Goal: Task Accomplishment & Management: Use online tool/utility

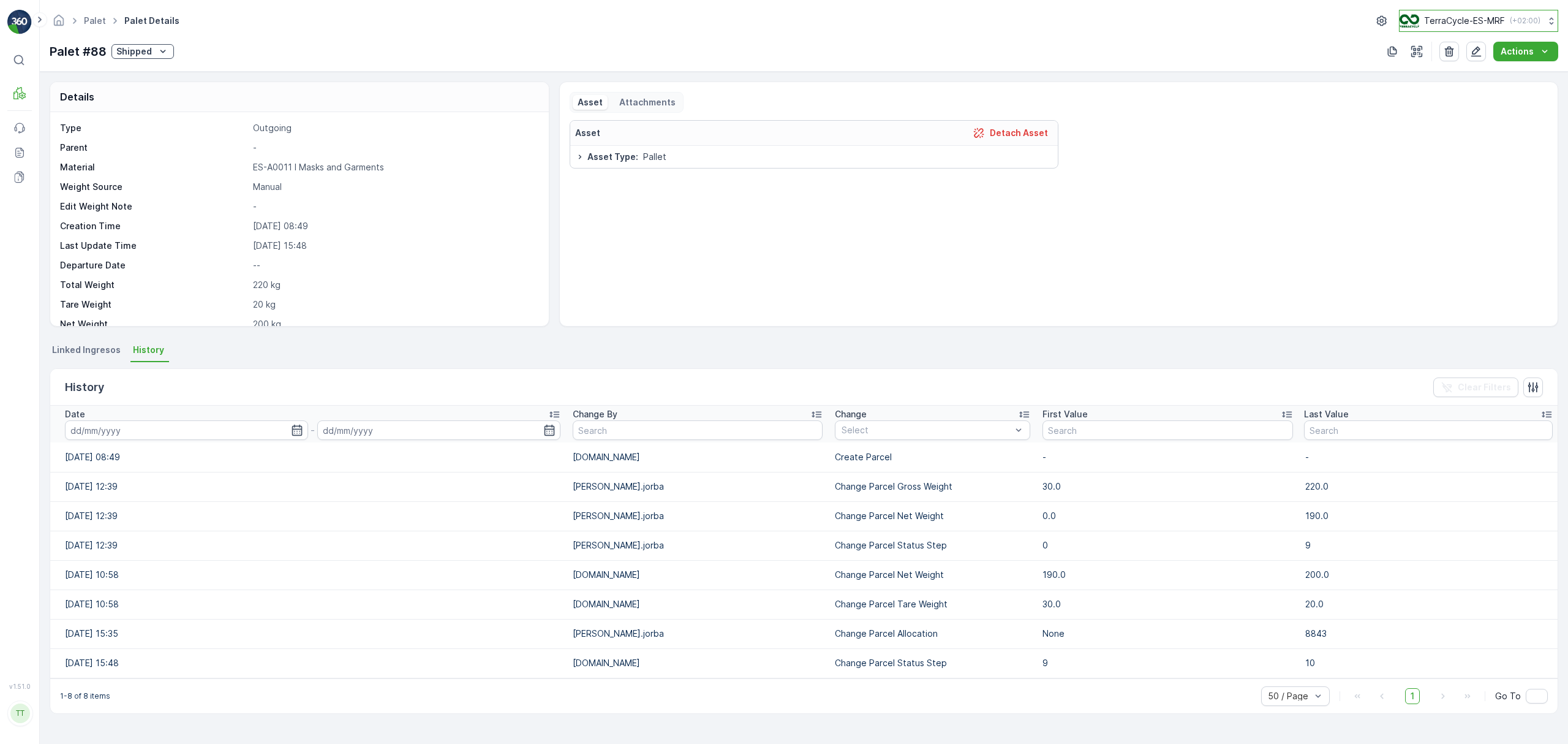
click at [1444, 25] on p "TerraCycle-ES-MRF" at bounding box center [1464, 21] width 80 height 12
type input "fr"
click at [1436, 103] on span "TerraCycle-FR" at bounding box center [1477, 102] width 137 height 12
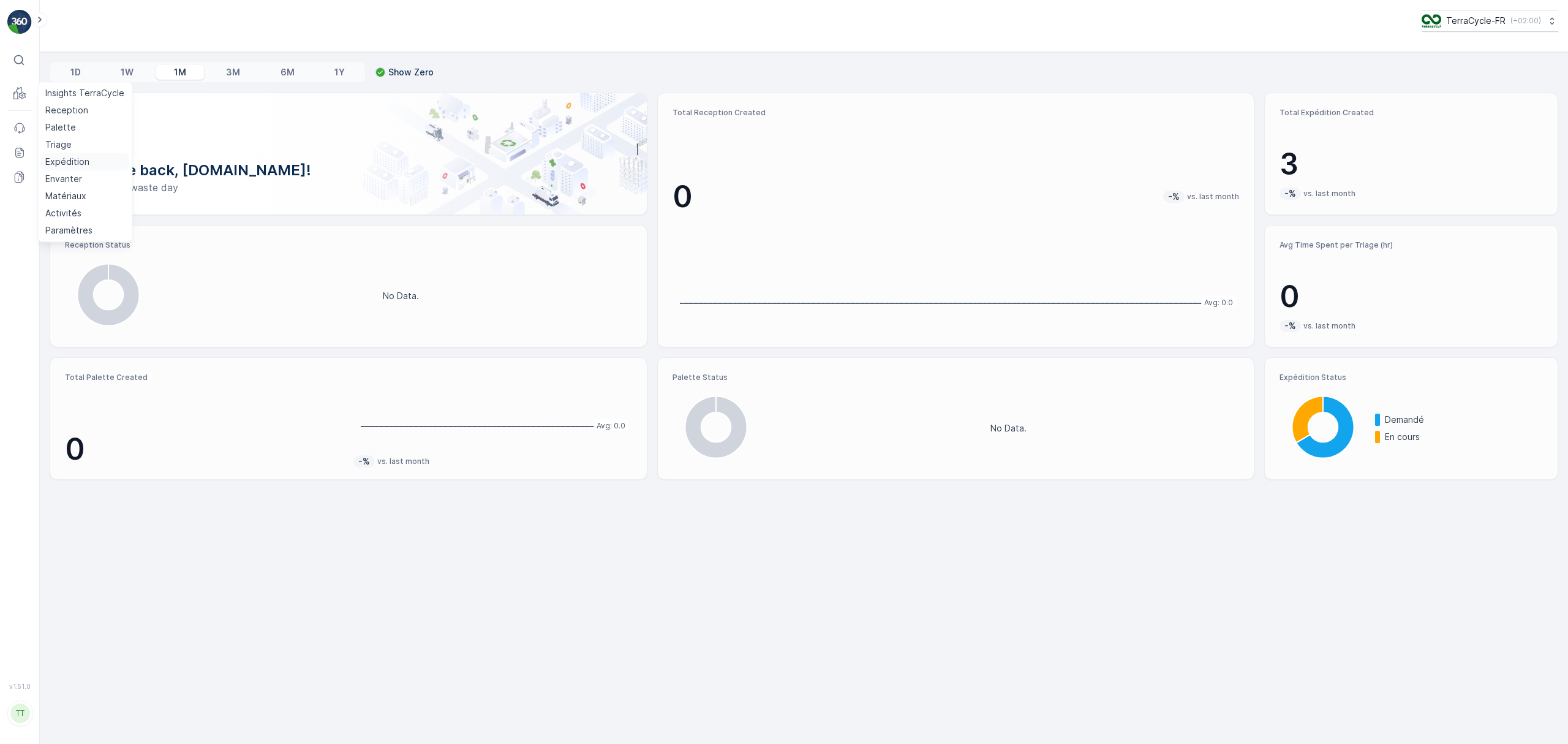
click at [64, 166] on p "Expédition" at bounding box center [68, 162] width 44 height 12
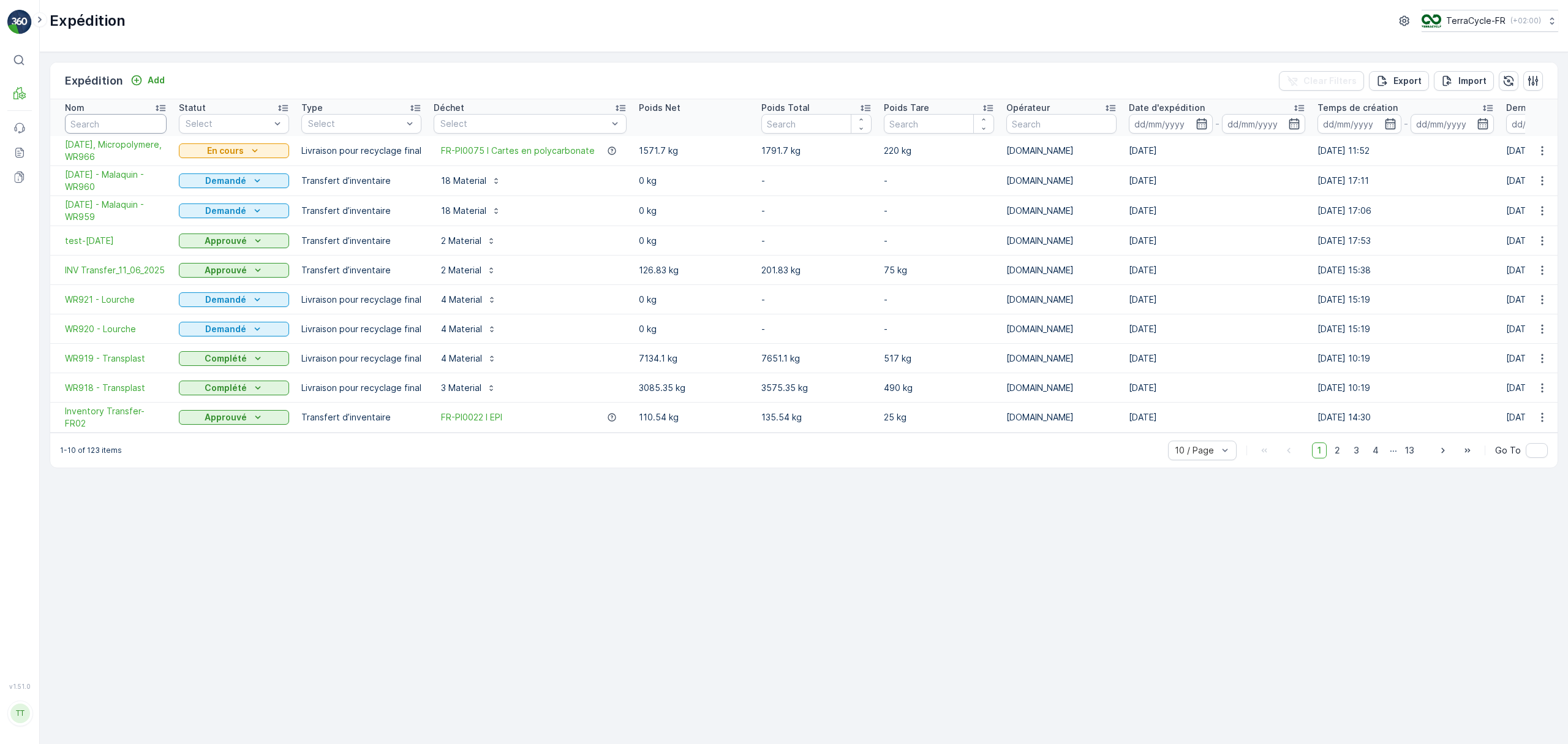
click at [109, 124] on input "text" at bounding box center [115, 124] width 101 height 20
type input "853"
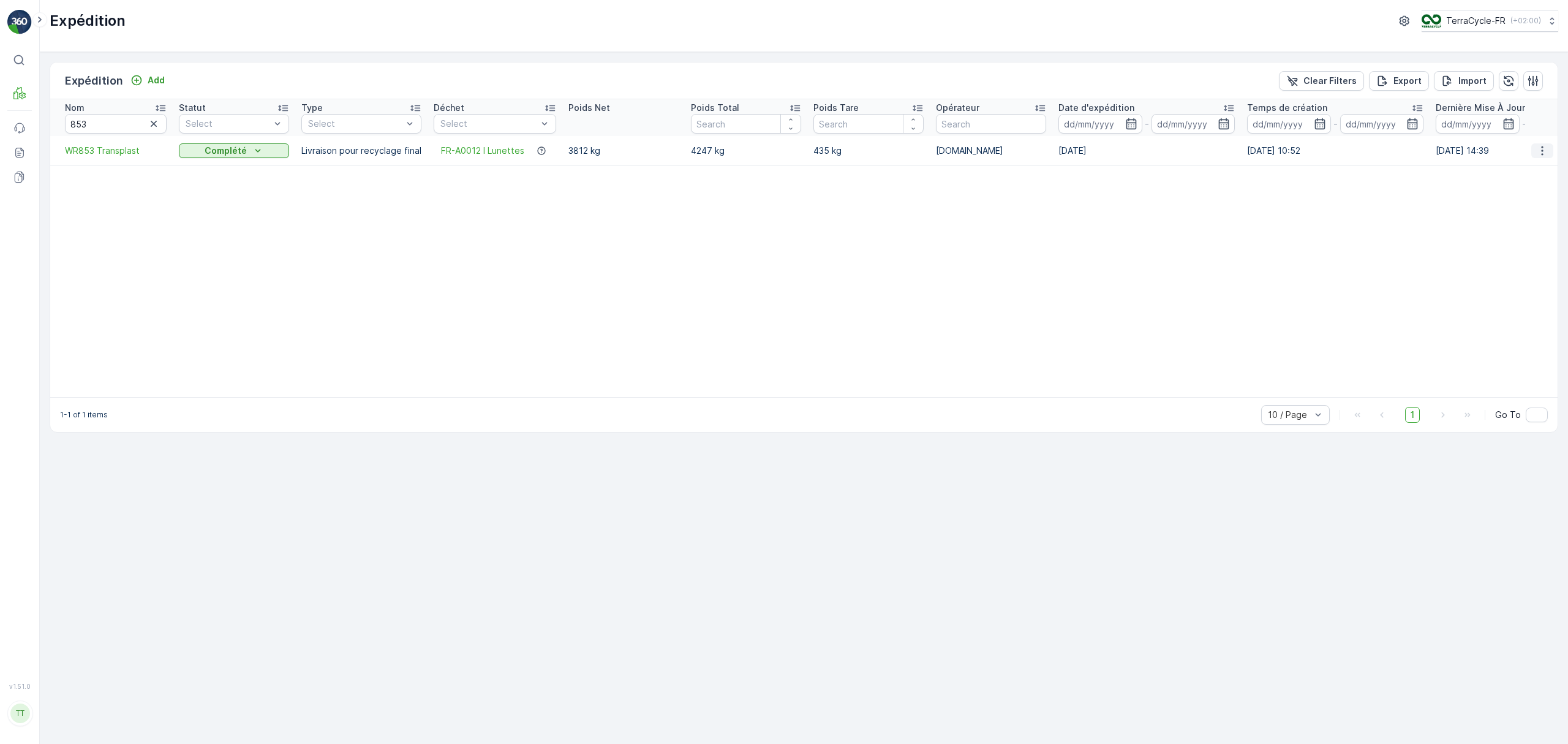
click at [1543, 156] on icon "button" at bounding box center [1542, 151] width 12 height 12
click at [1530, 182] on span "Edit Expédition" at bounding box center [1507, 186] width 63 height 12
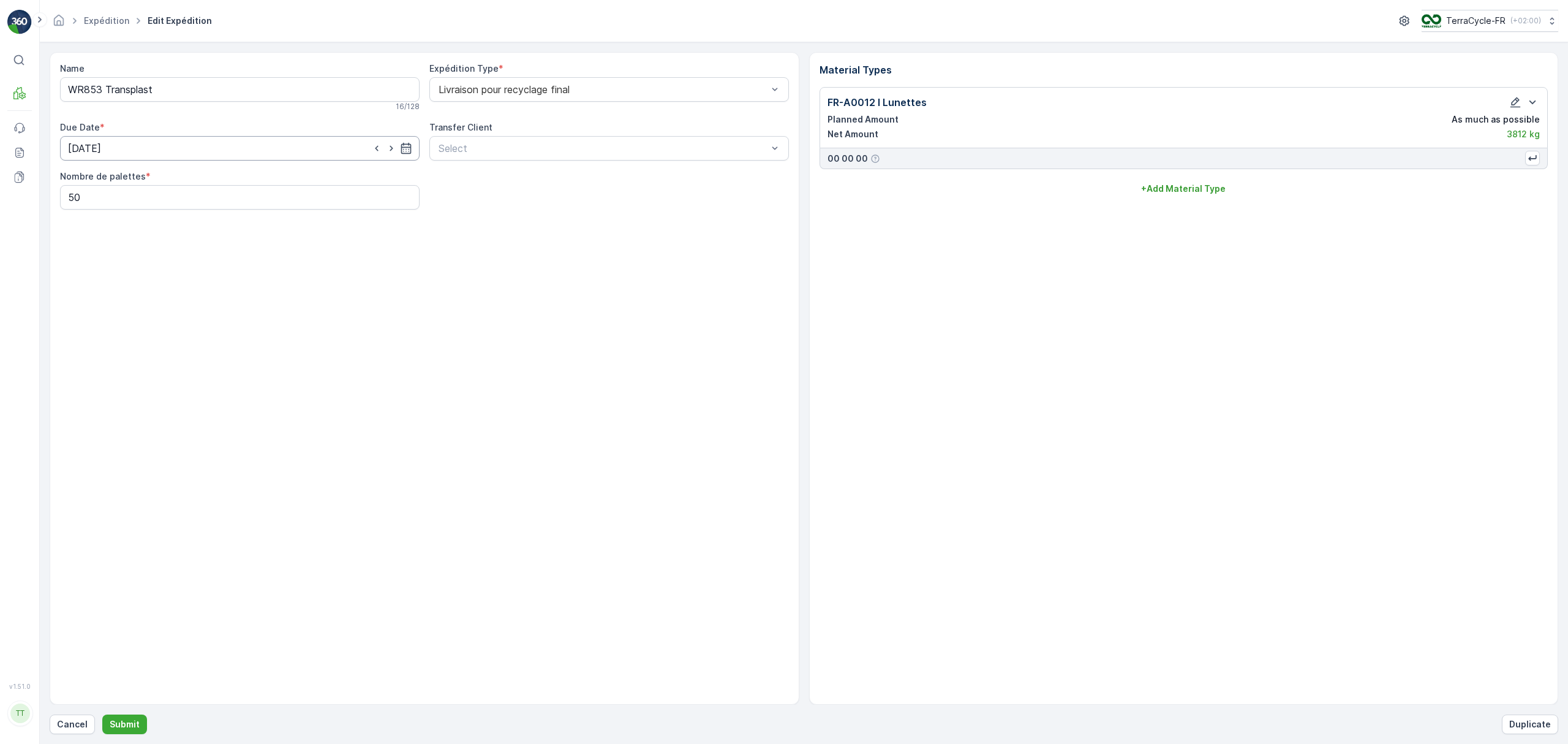
click at [252, 150] on input "[DATE]" at bounding box center [239, 148] width 359 height 25
click at [98, 182] on icon at bounding box center [101, 178] width 12 height 12
click at [91, 229] on span "March" at bounding box center [94, 229] width 25 height 12
click at [187, 324] on div "28" at bounding box center [192, 325] width 20 height 20
type input "[DATE]"
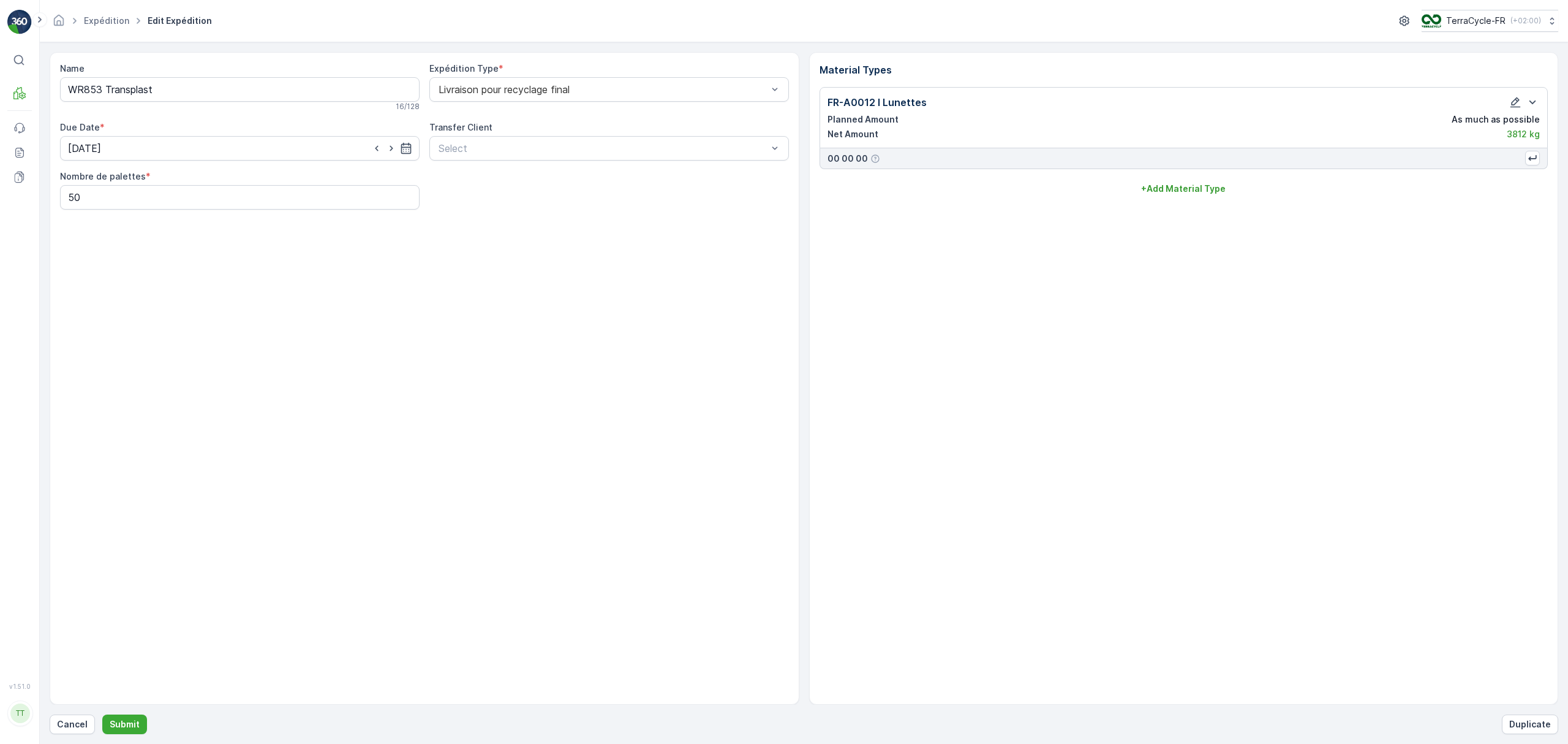
click at [187, 324] on div "Name WR853 Transplast 16 / 128 Expédition Type * Livraison pour recyclage final…" at bounding box center [424, 377] width 750 height 653
click at [121, 722] on p "Submit" at bounding box center [124, 724] width 30 height 12
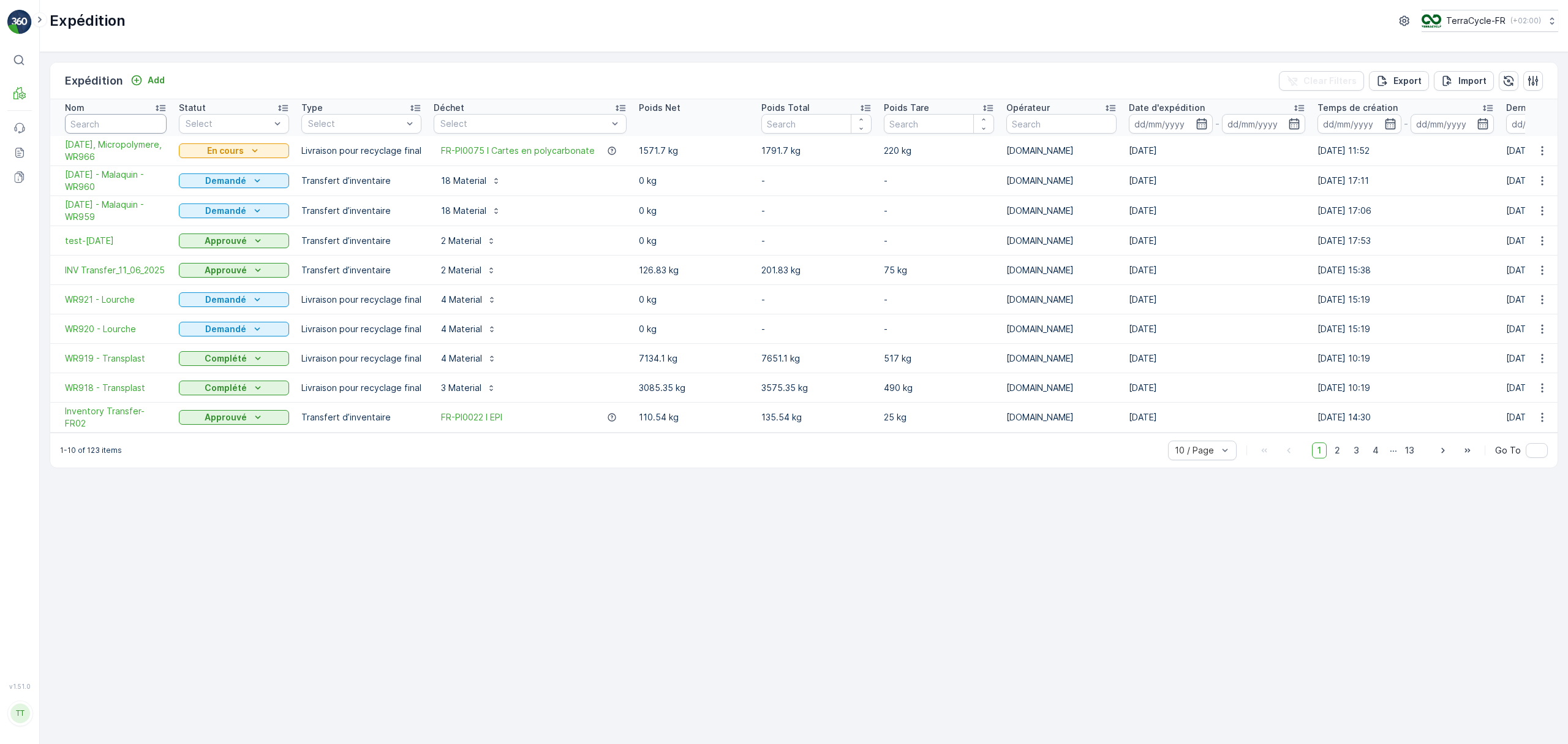
click at [127, 130] on input "text" at bounding box center [115, 124] width 101 height 20
type input "853"
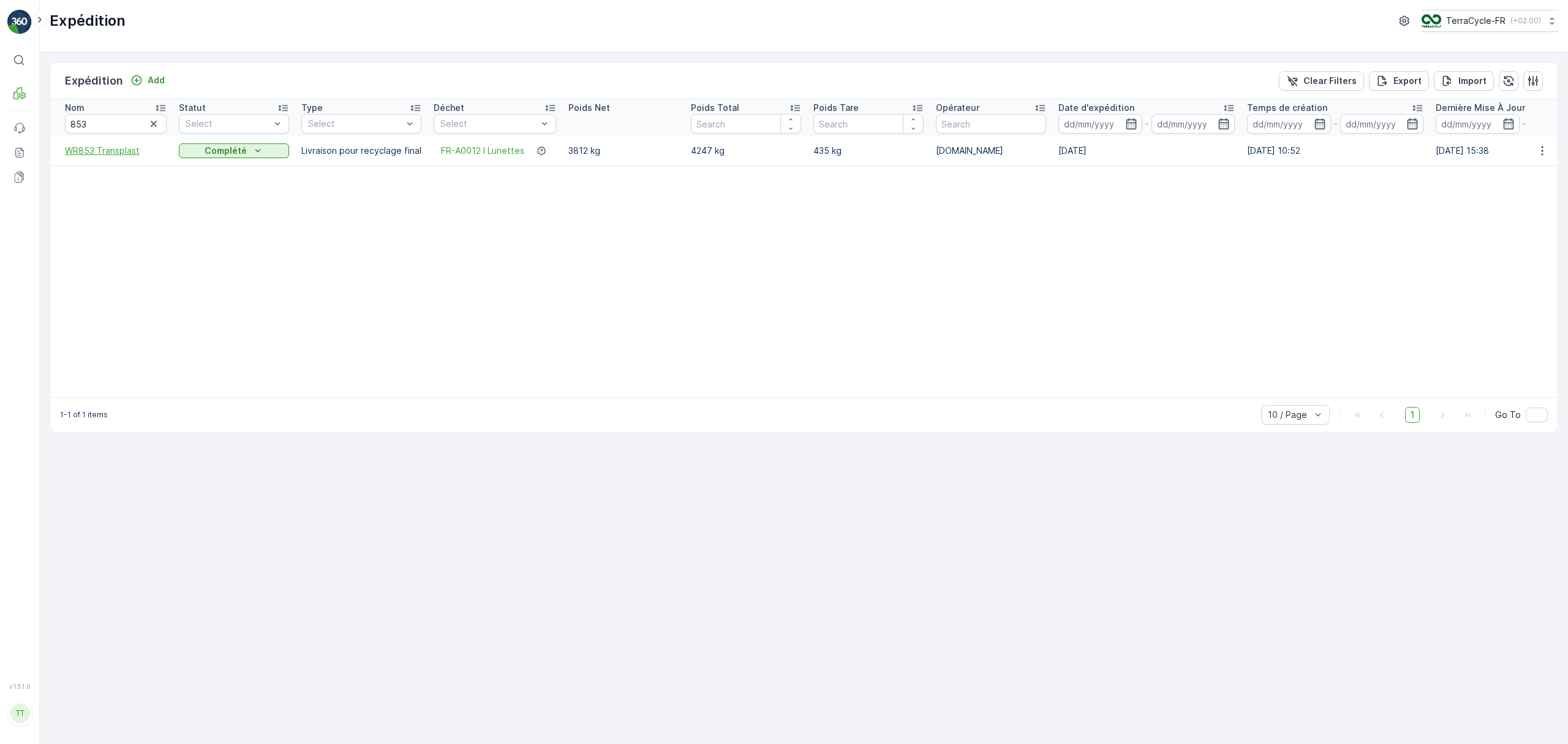
click at [113, 150] on span "WR853 Transplast" at bounding box center [115, 151] width 101 height 12
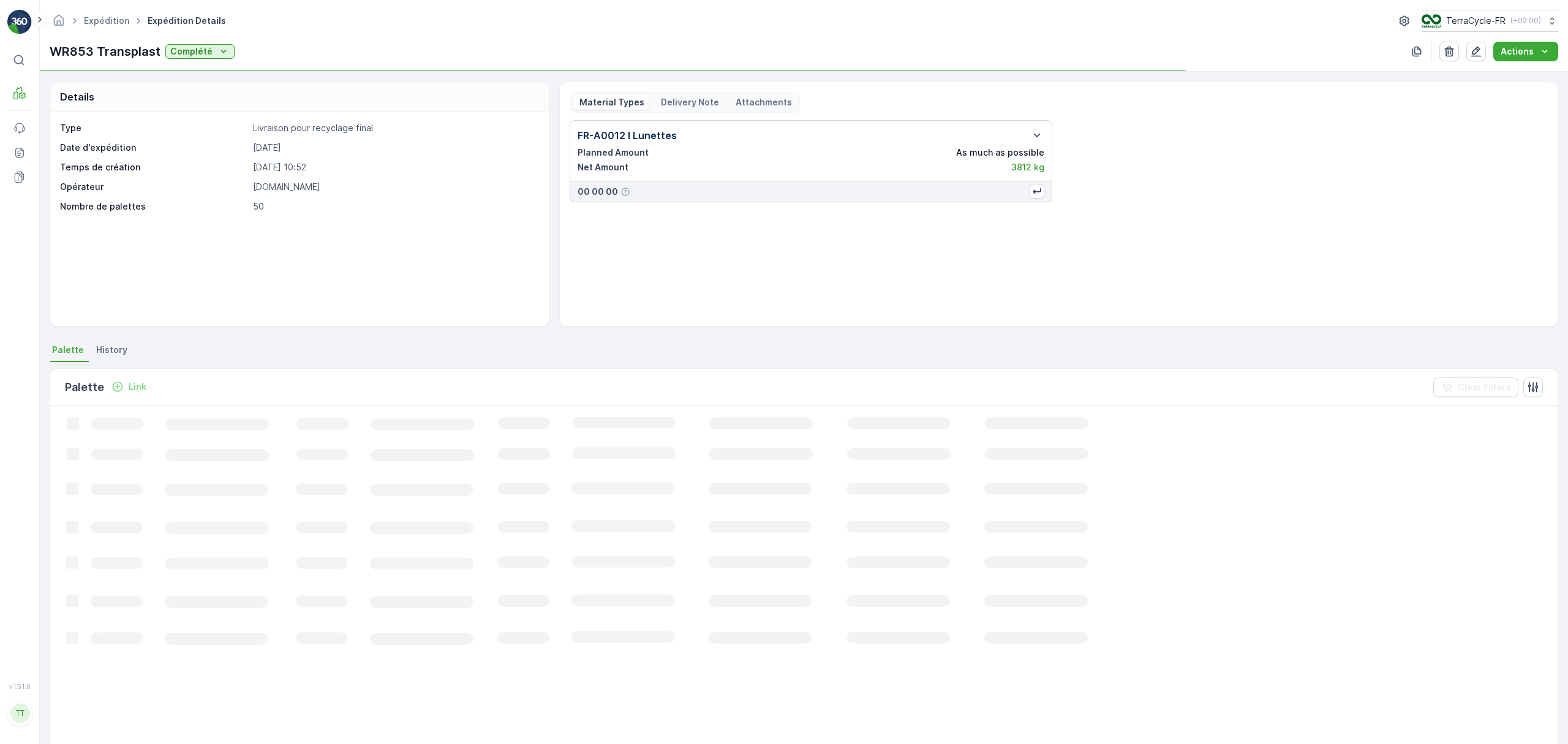
click at [679, 103] on p "Delivery Note" at bounding box center [689, 102] width 60 height 12
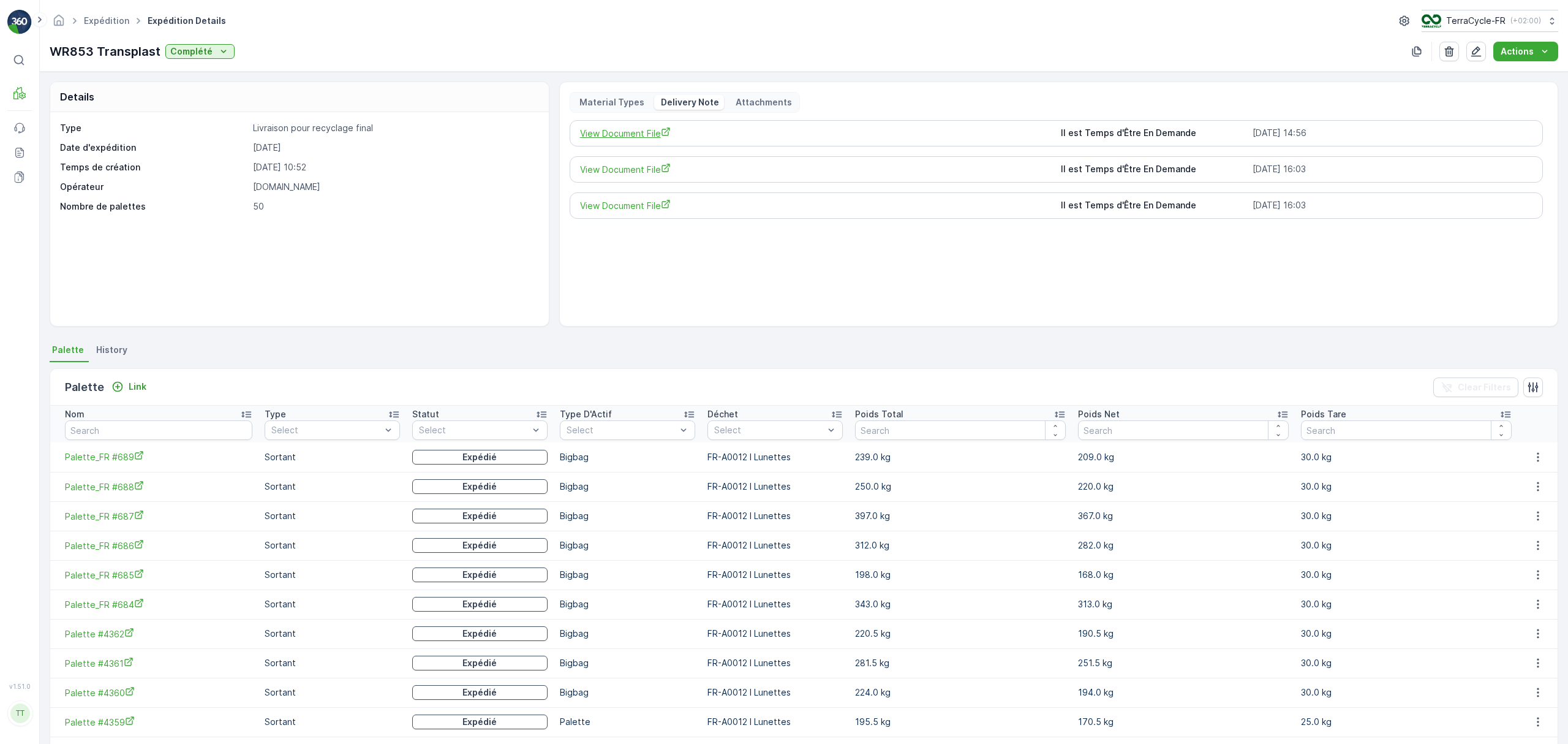
click at [609, 140] on span "View Document File" at bounding box center [815, 133] width 472 height 13
click at [1529, 52] on p "Actions" at bounding box center [1517, 52] width 33 height 12
click at [1523, 81] on div "Create Delivery Note" at bounding box center [1520, 74] width 98 height 17
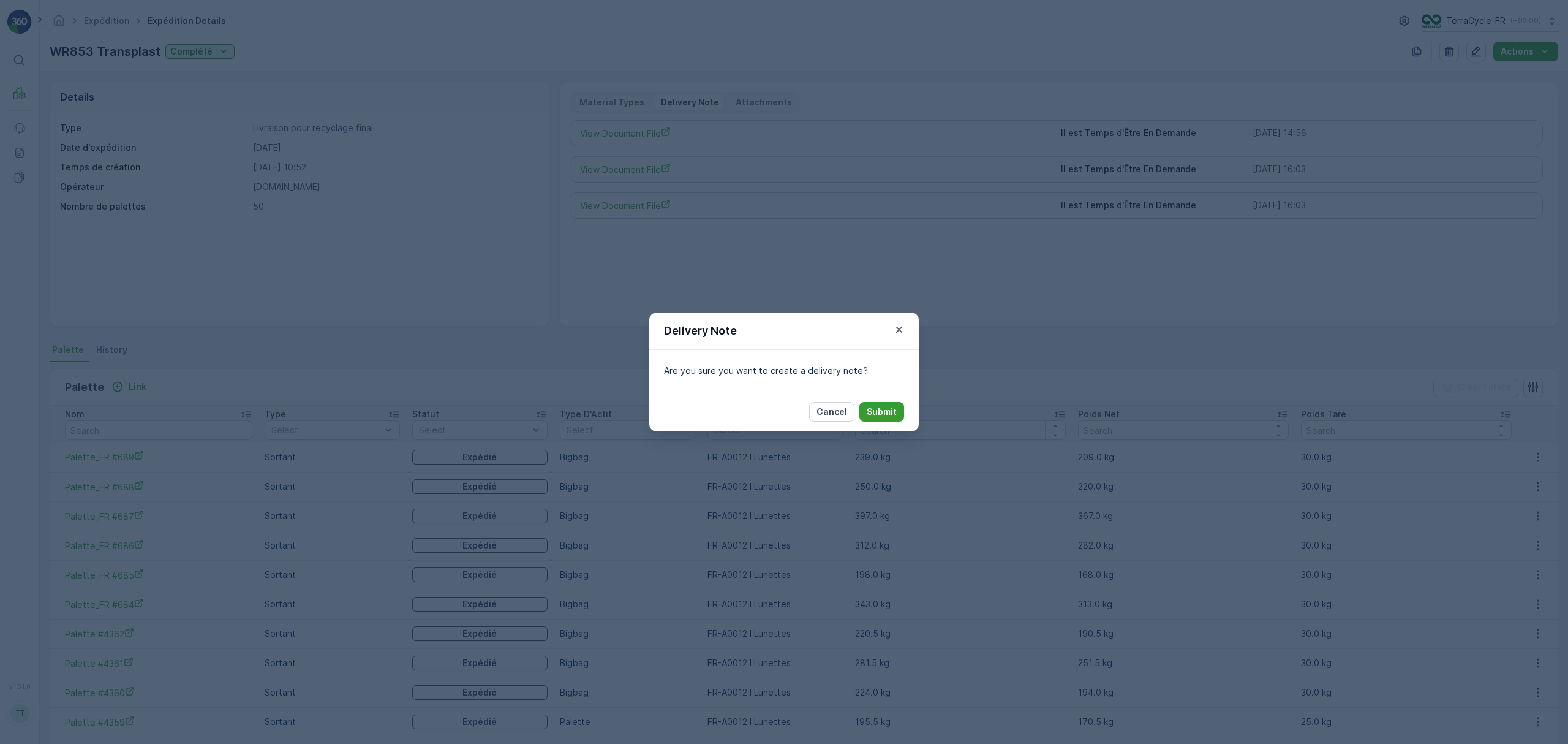
click at [891, 412] on p "Submit" at bounding box center [882, 411] width 30 height 12
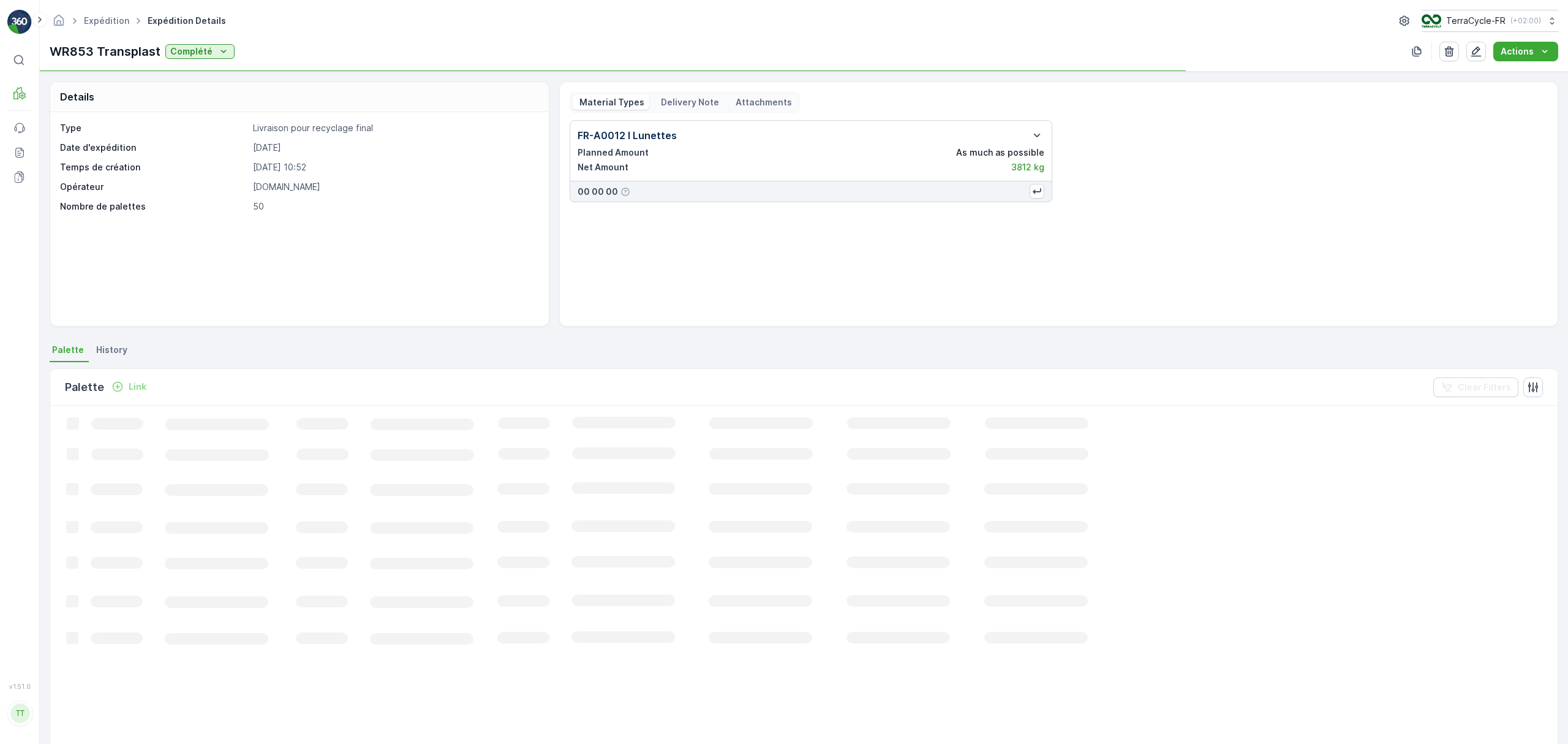
click at [676, 104] on p "Delivery Note" at bounding box center [689, 102] width 60 height 12
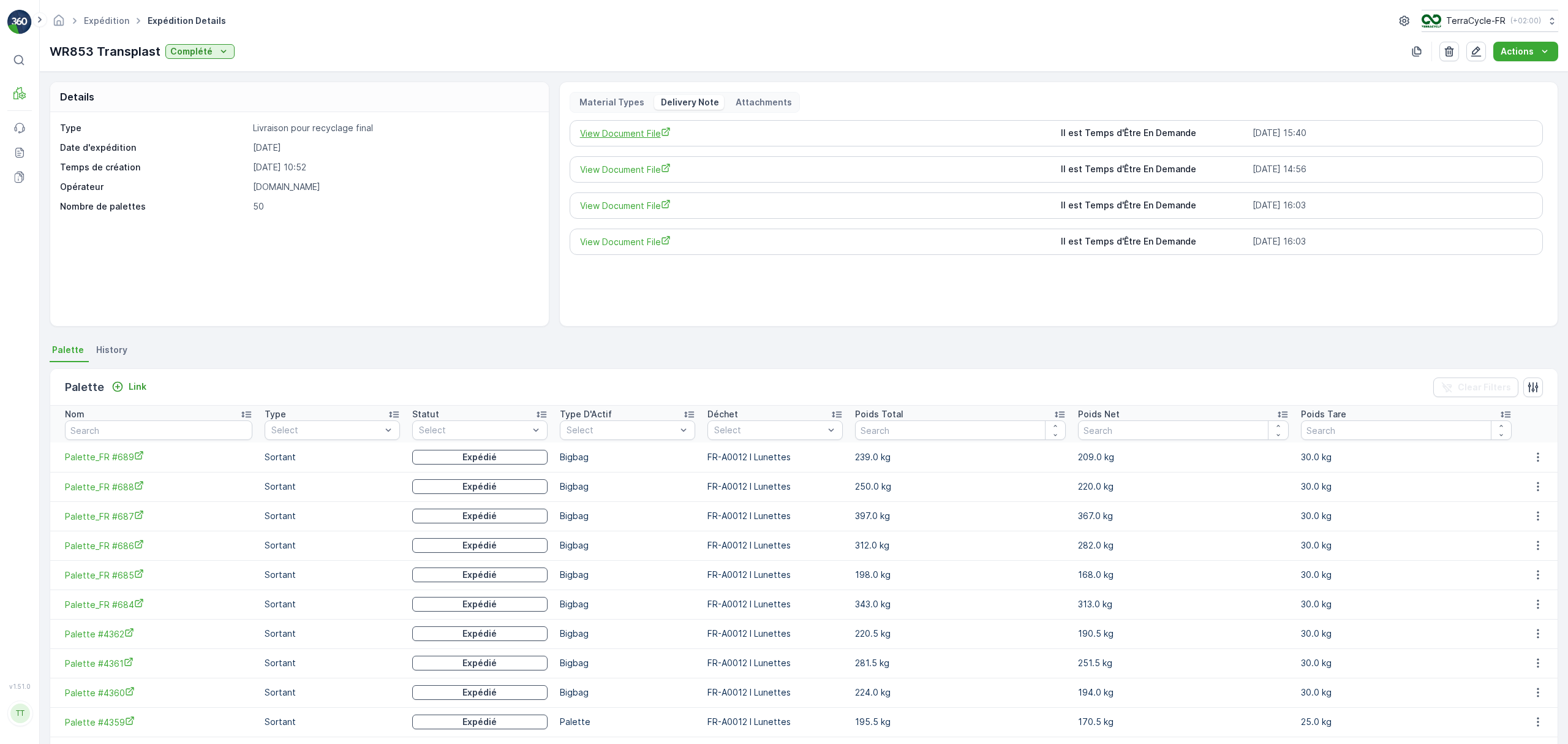
click at [636, 137] on span "View Document File" at bounding box center [815, 133] width 472 height 13
